Goal: Find specific page/section: Find specific page/section

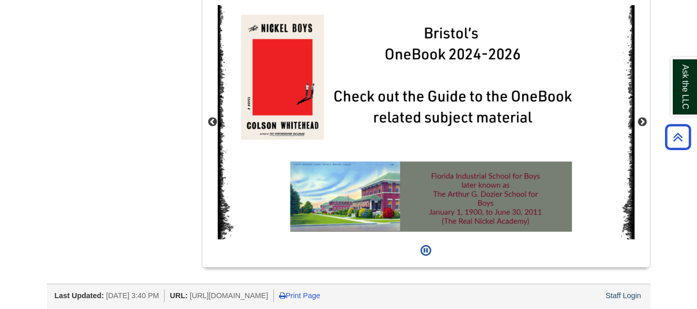
scroll to position [979, 0]
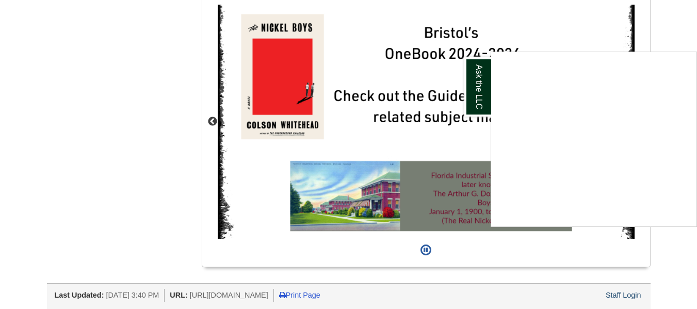
click at [615, 300] on div "Ask the LLC" at bounding box center [348, 154] width 697 height 309
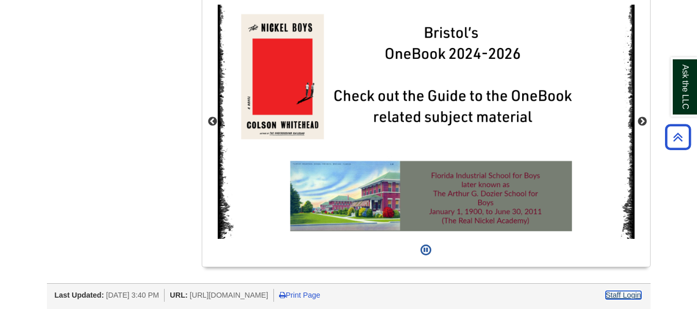
click at [613, 297] on link "Staff Login" at bounding box center [624, 295] width 36 height 8
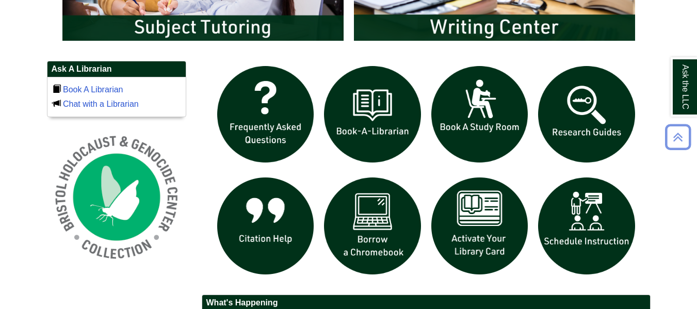
scroll to position [979, 0]
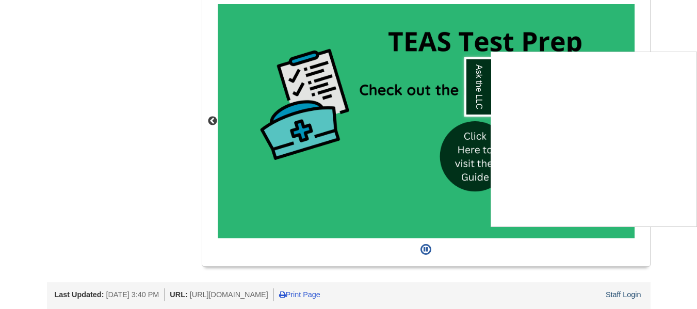
click at [671, 45] on div "Ask the LLC" at bounding box center [348, 154] width 697 height 309
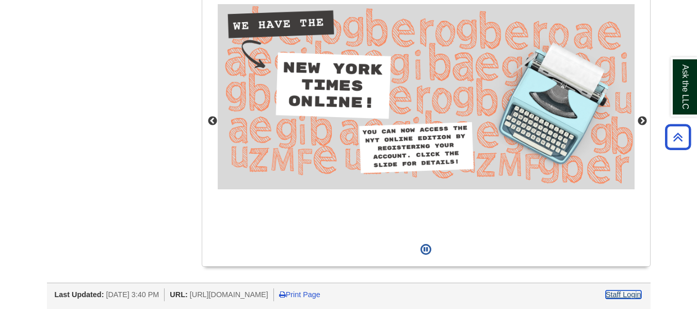
click at [627, 295] on link "Staff Login" at bounding box center [624, 295] width 36 height 8
